Goal: Information Seeking & Learning: Learn about a topic

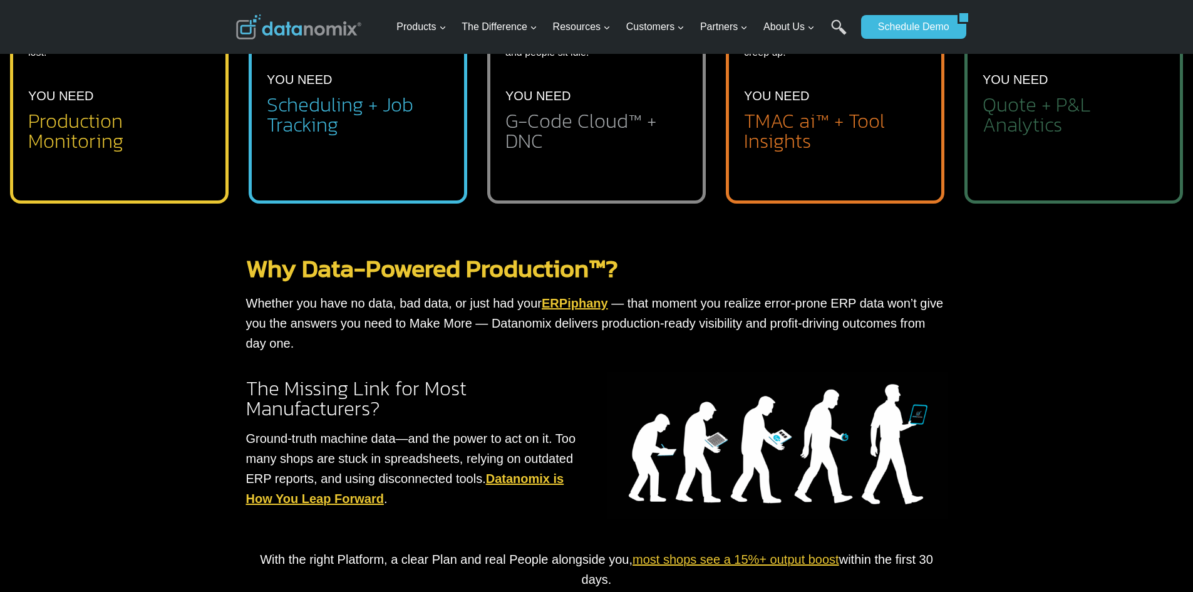
scroll to position [438, 0]
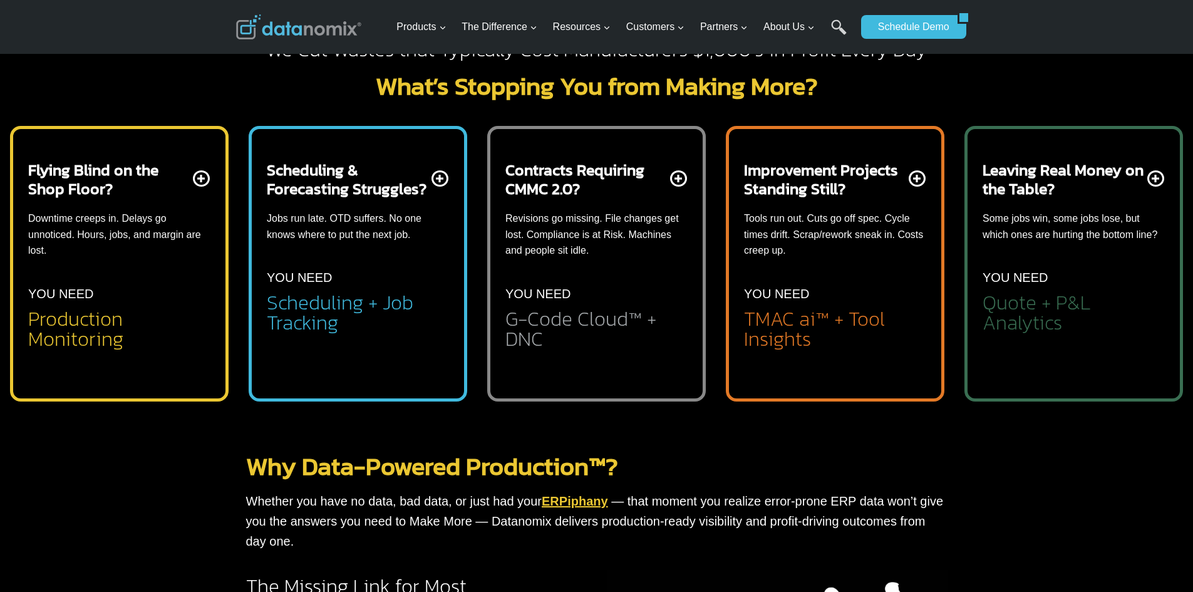
click at [342, 358] on li "Real-time schedule with On-Time Delivery predictions" at bounding box center [368, 371] width 162 height 36
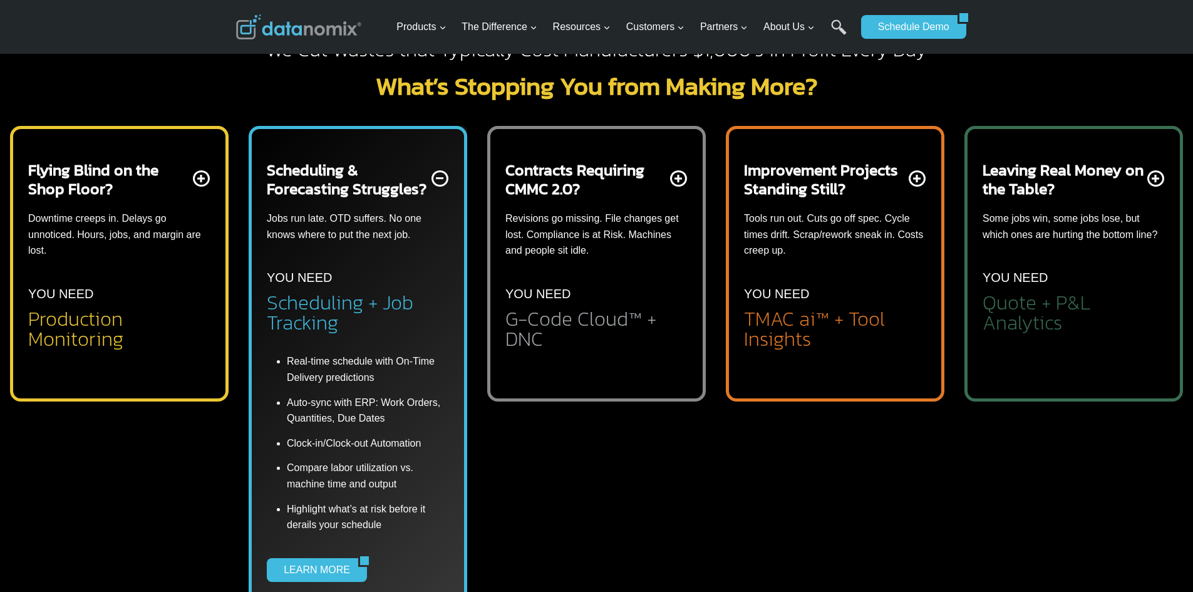
click at [294, 532] on li "Highlight what’s at risk before it derails your schedule" at bounding box center [368, 515] width 162 height 36
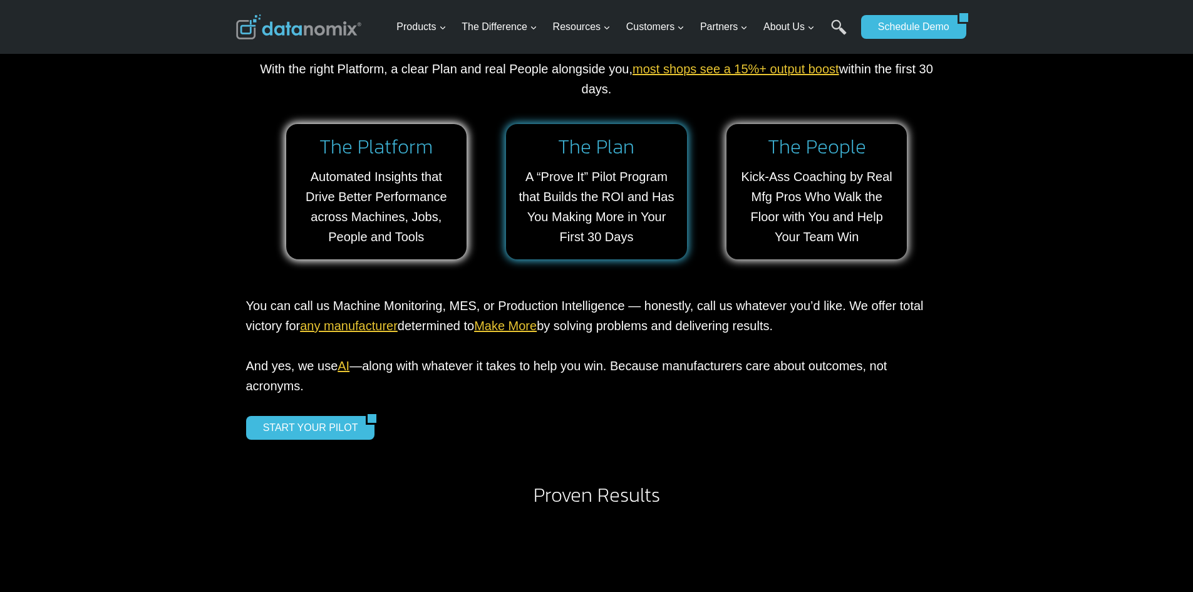
scroll to position [1127, 0]
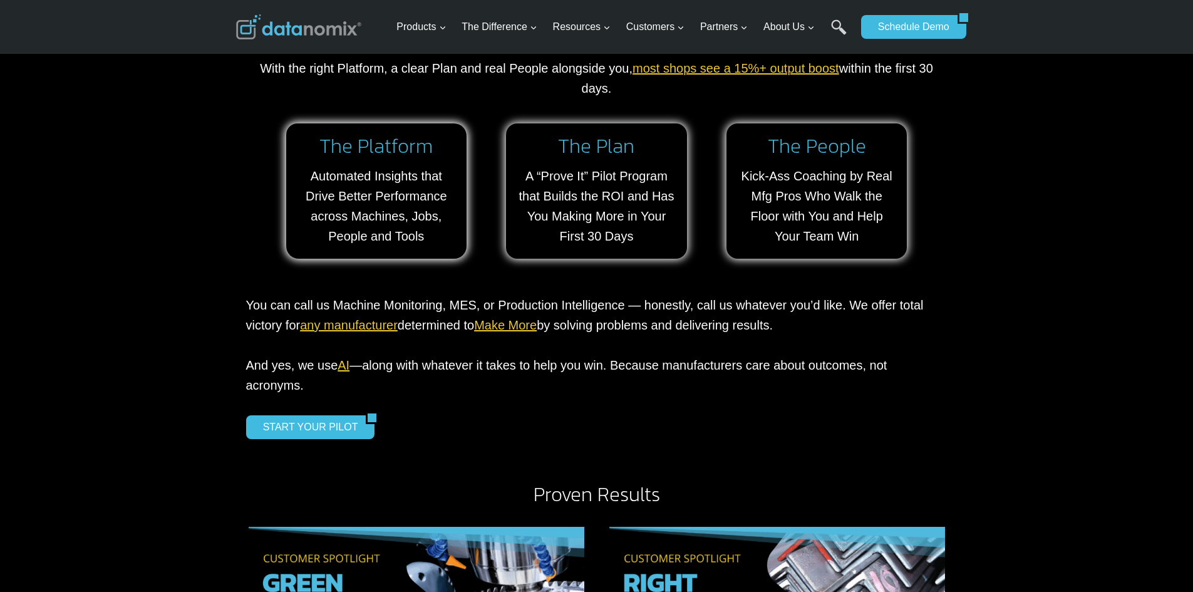
click at [512, 327] on link "Make More" at bounding box center [505, 325] width 63 height 14
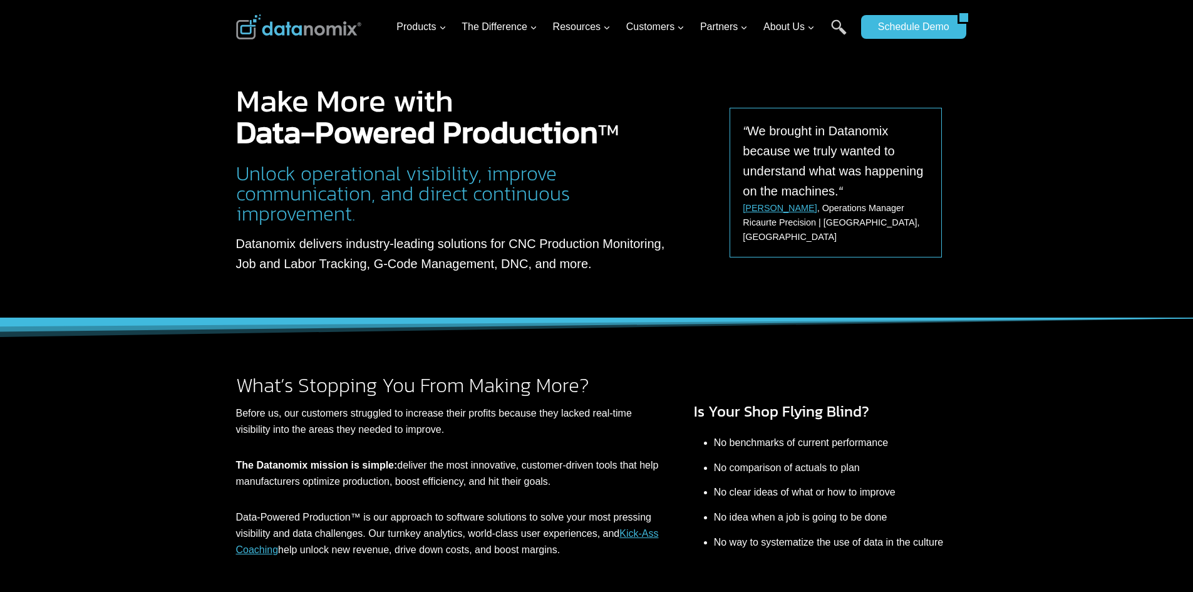
click at [40, 368] on div "What’s Stopping You From Making More? Before us, our customers struggled to inc…" at bounding box center [596, 444] width 1193 height 252
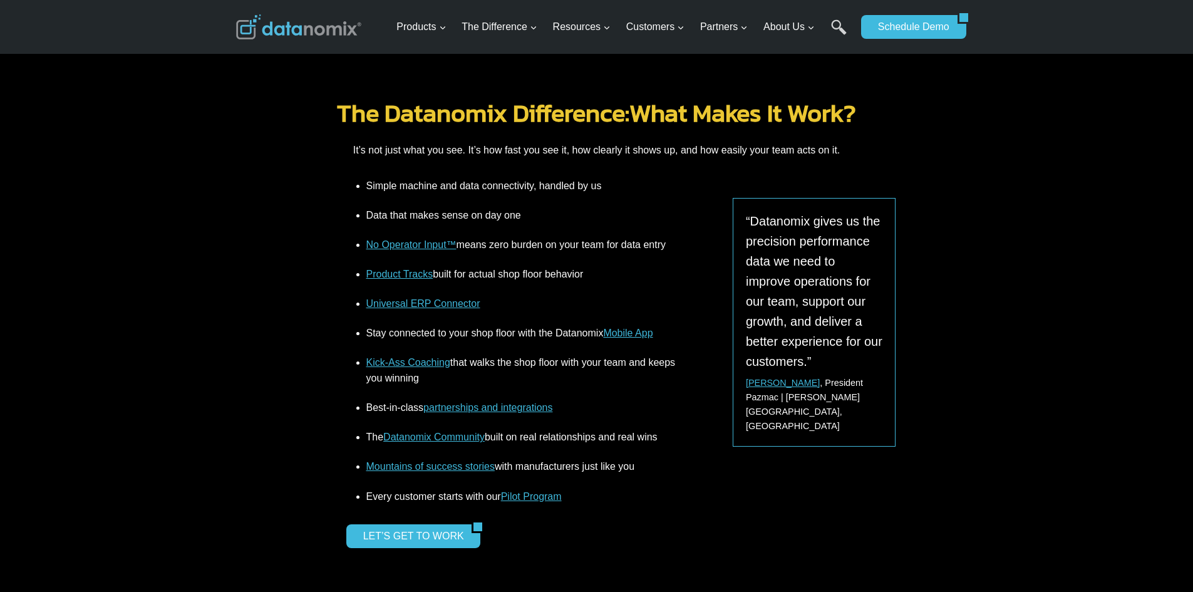
scroll to position [1190, 0]
click at [618, 330] on link "Mobile App" at bounding box center [627, 331] width 49 height 11
